Goal: Information Seeking & Learning: Learn about a topic

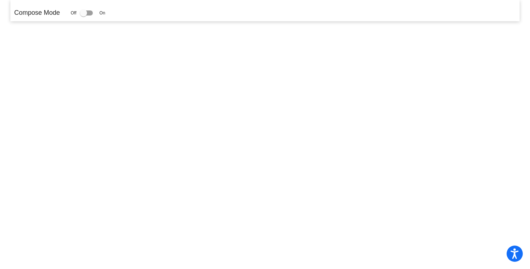
click at [91, 15] on div at bounding box center [86, 12] width 13 height 5
click at [84, 15] on input "checkbox" at bounding box center [83, 15] width 0 height 0
click at [91, 15] on div at bounding box center [86, 12] width 13 height 5
click at [84, 15] on input "checkbox" at bounding box center [83, 15] width 0 height 0
click at [91, 15] on div at bounding box center [86, 12] width 13 height 5
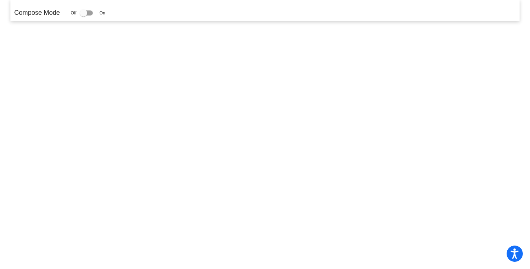
click at [84, 15] on input "checkbox" at bounding box center [83, 15] width 0 height 0
checkbox input "true"
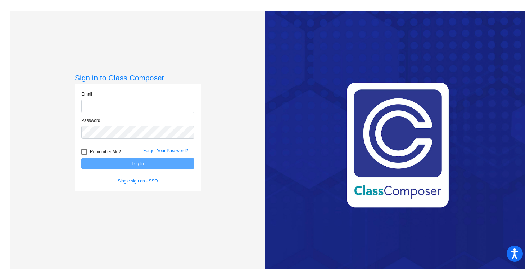
type input "[EMAIL_ADDRESS][PERSON_NAME][DOMAIN_NAME]"
click at [140, 162] on button "Log In" at bounding box center [137, 163] width 113 height 10
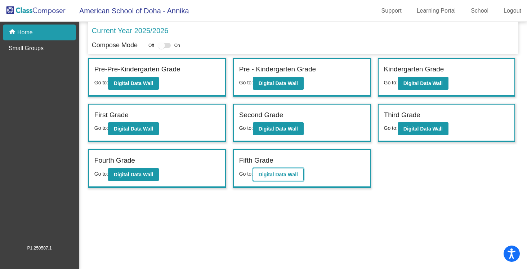
click at [292, 178] on button "Digital Data Wall" at bounding box center [278, 174] width 51 height 13
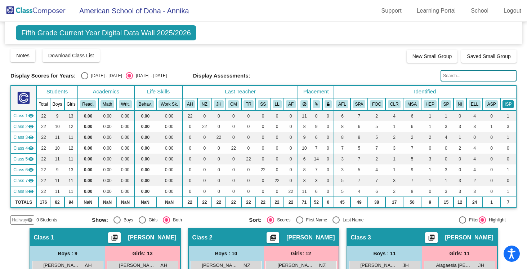
click at [503, 102] on button "ISP" at bounding box center [507, 104] width 11 height 8
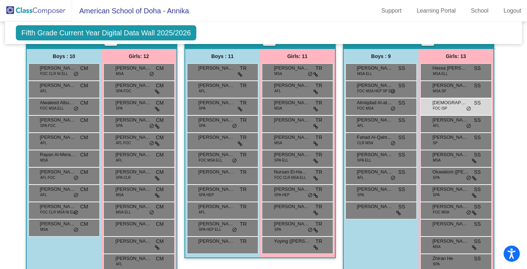
scroll to position [438, 0]
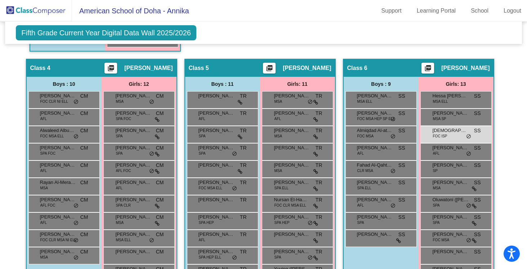
click at [496, 121] on div "Hallway - Hallway Class picture_as_pdf Add Student First Name Last Name Student…" at bounding box center [263, 175] width 506 height 771
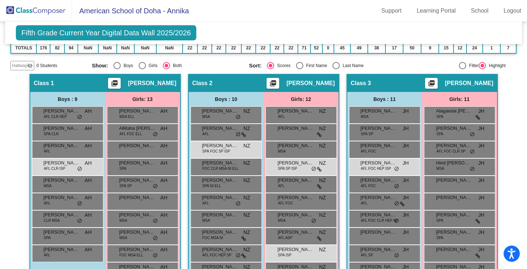
scroll to position [423, 0]
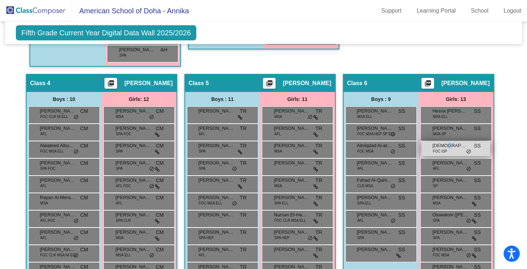
click at [443, 146] on span "Jude Abdul-Razak" at bounding box center [451, 145] width 36 height 7
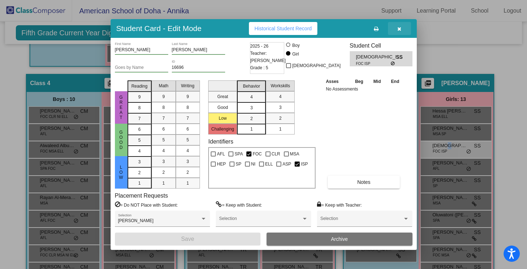
click at [395, 27] on button "button" at bounding box center [399, 28] width 23 height 13
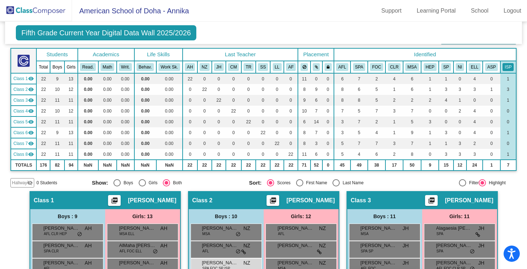
scroll to position [0, 0]
